Goal: Navigation & Orientation: Go to known website

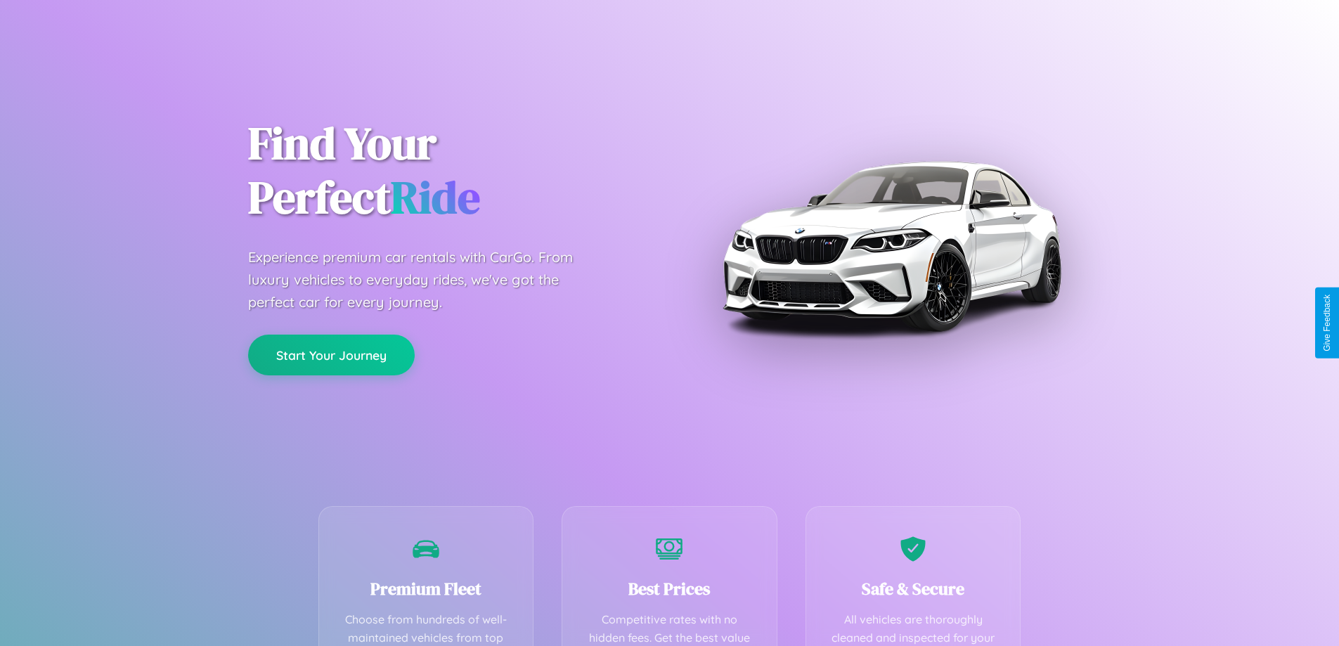
scroll to position [410, 0]
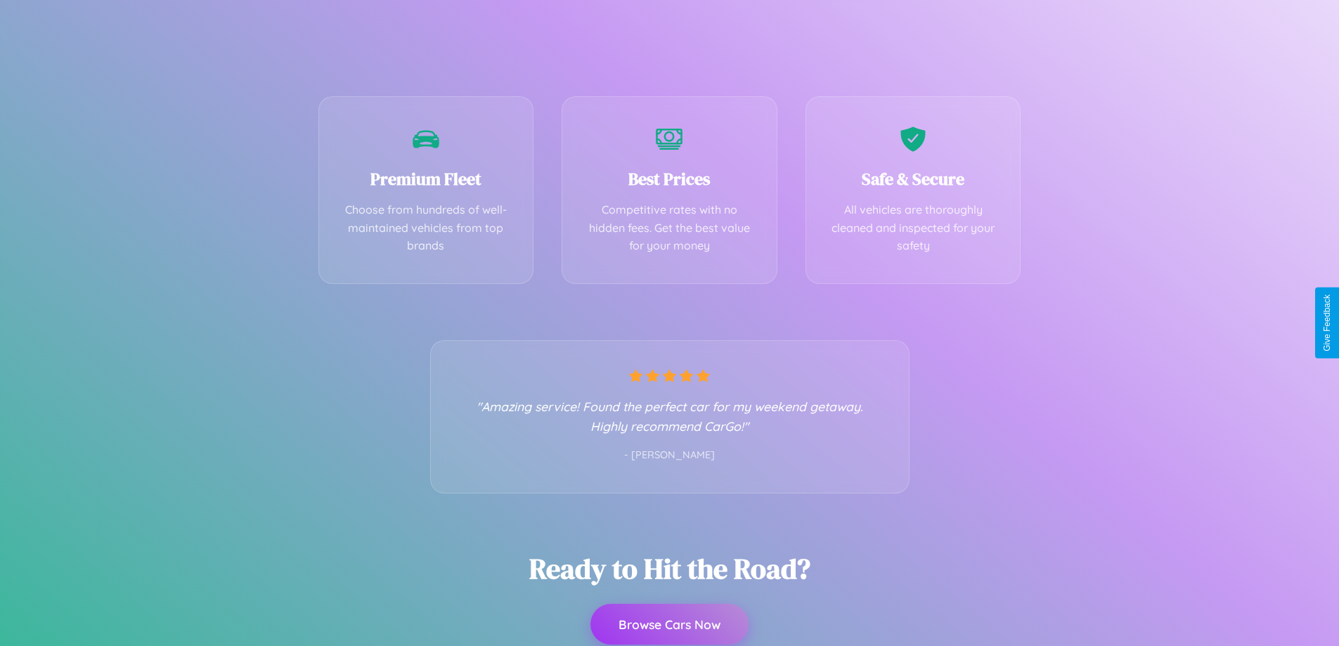
click at [669, 625] on button "Browse Cars Now" at bounding box center [670, 624] width 158 height 41
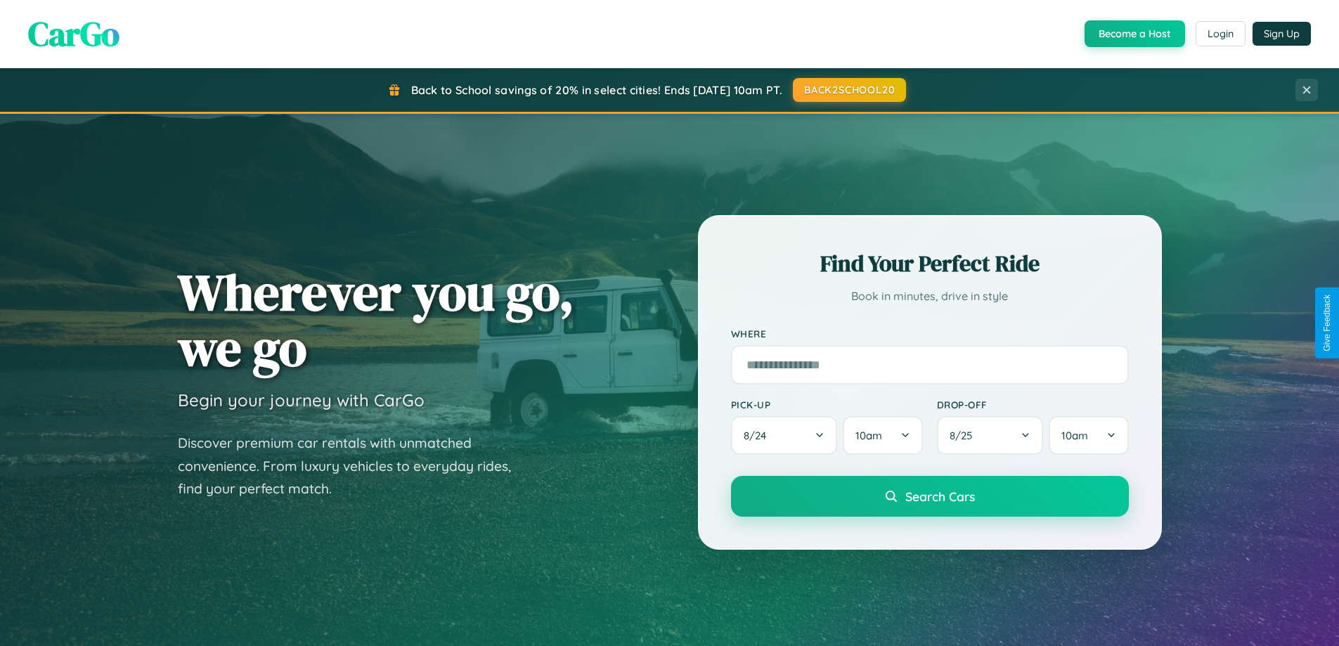
scroll to position [968, 0]
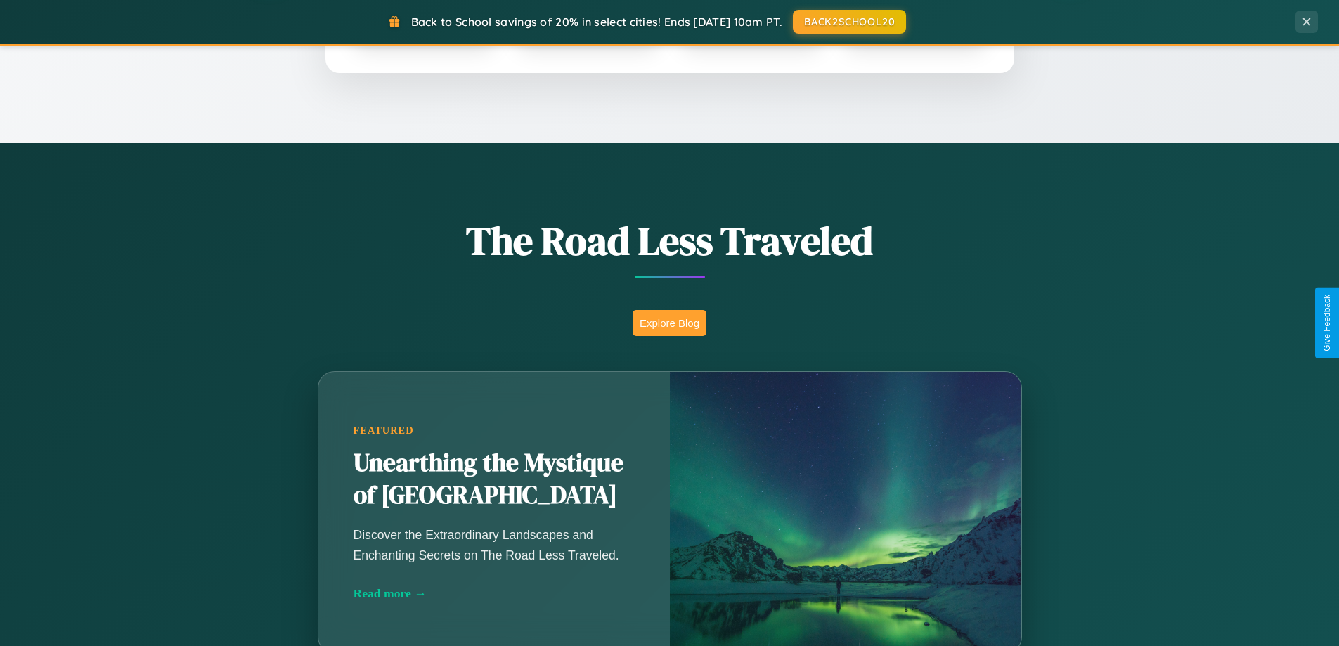
click at [669, 323] on button "Explore Blog" at bounding box center [670, 323] width 74 height 26
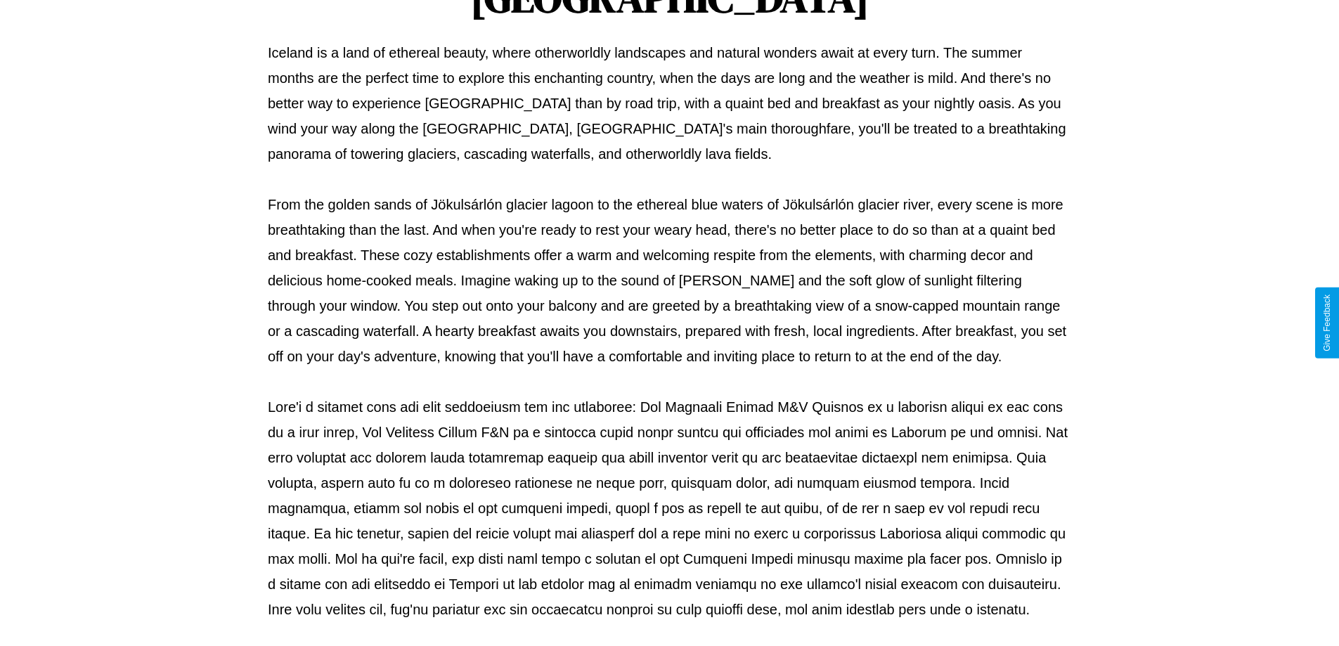
scroll to position [455, 0]
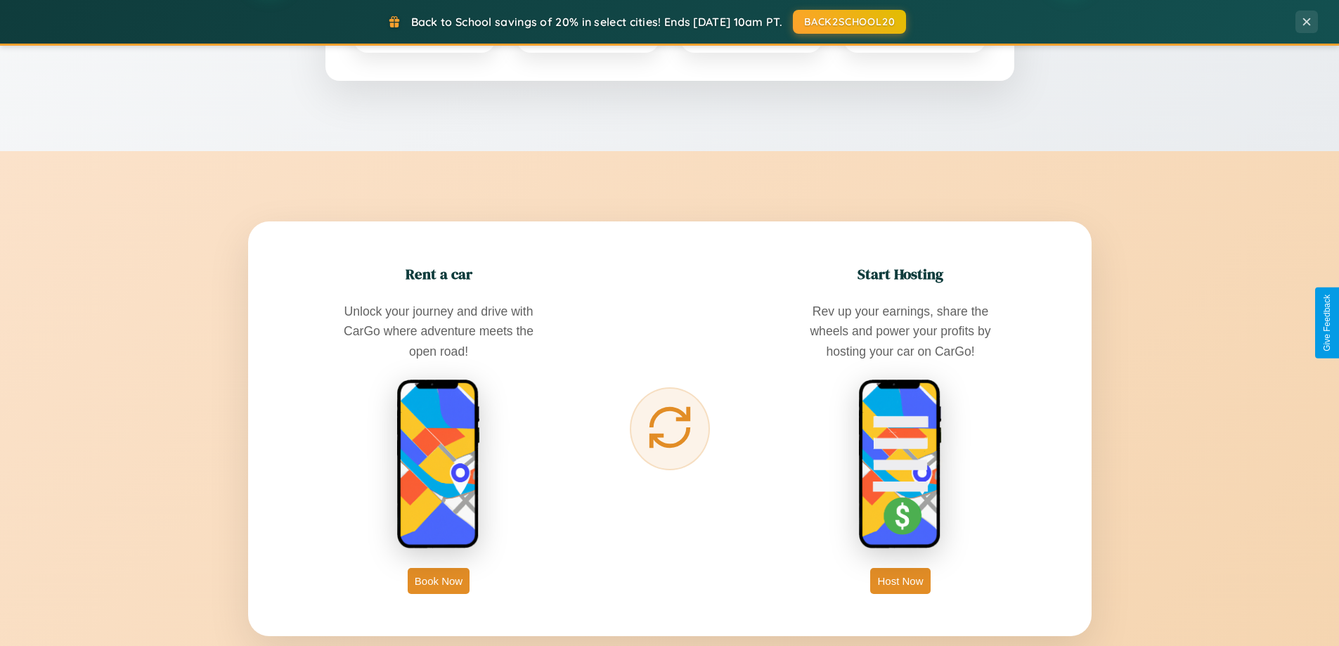
scroll to position [2259, 0]
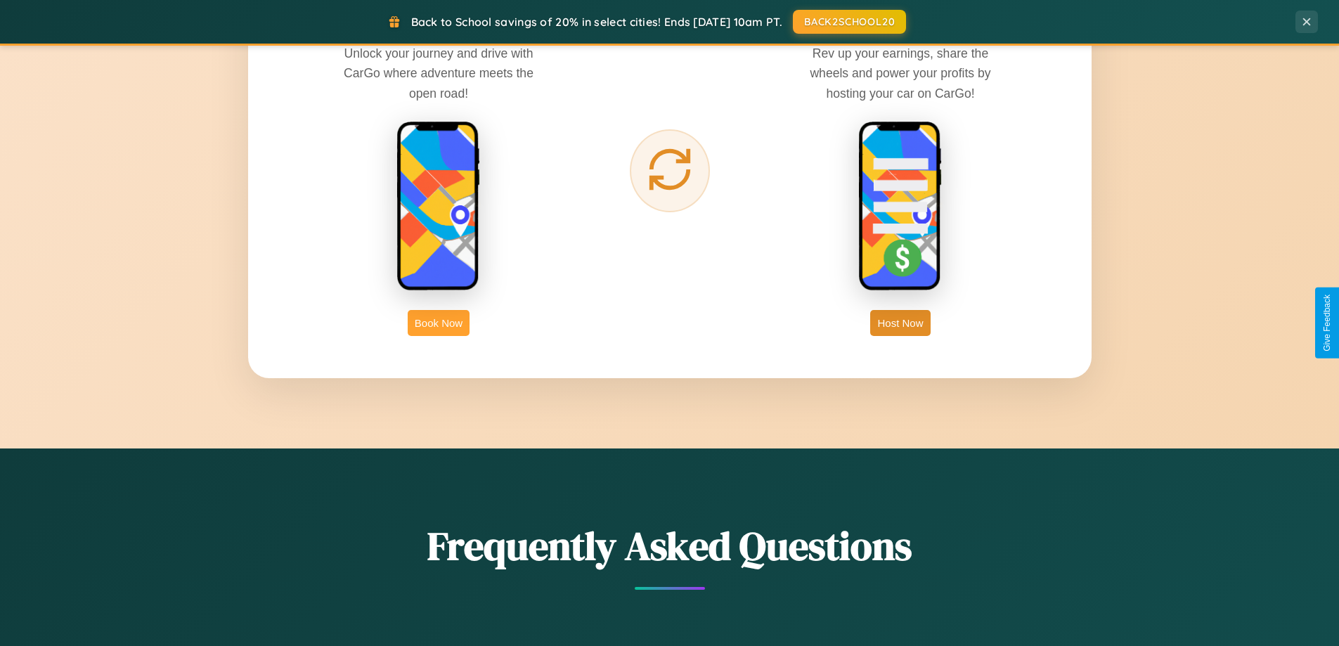
click at [439, 323] on button "Book Now" at bounding box center [439, 323] width 62 height 26
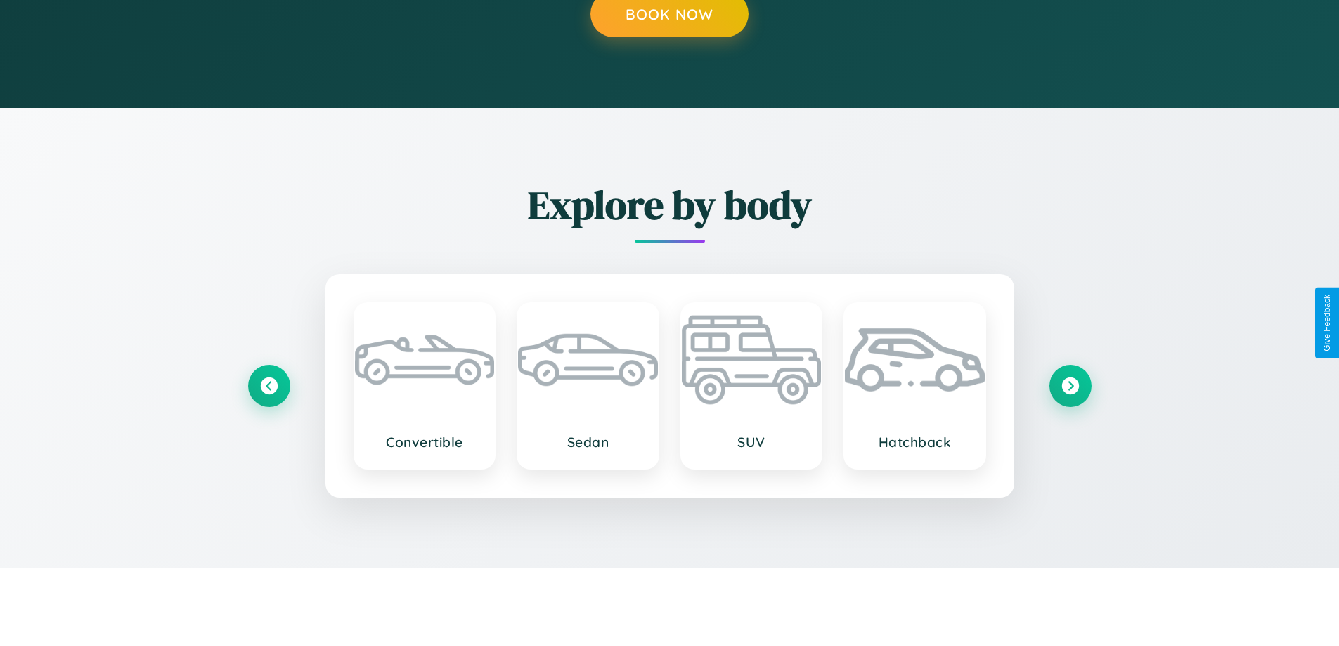
scroll to position [1426, 0]
